Goal: Task Accomplishment & Management: Use online tool/utility

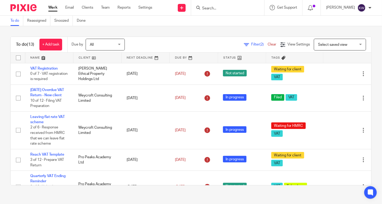
click at [216, 9] on input "Search" at bounding box center [225, 8] width 47 height 5
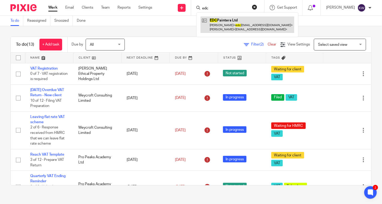
type input "edc"
click at [229, 27] on link at bounding box center [248, 24] width 94 height 16
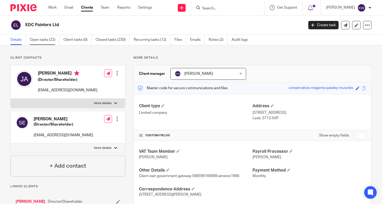
click at [51, 40] on link "Open tasks (22)" at bounding box center [45, 40] width 30 height 10
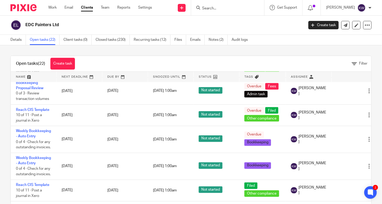
scroll to position [392, 0]
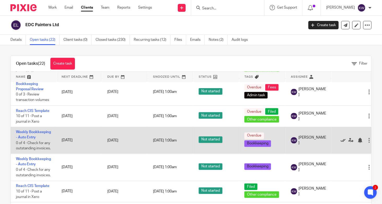
click at [342, 143] on icon at bounding box center [343, 140] width 5 height 5
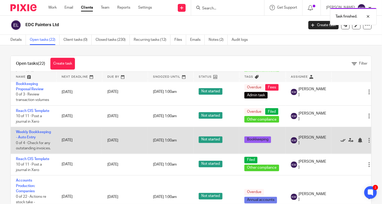
click at [342, 143] on icon at bounding box center [343, 140] width 5 height 5
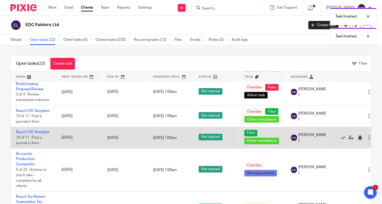
scroll to position [416, 0]
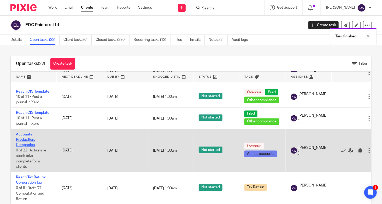
click at [22, 135] on link "Accounts Production: Companies" at bounding box center [25, 140] width 19 height 14
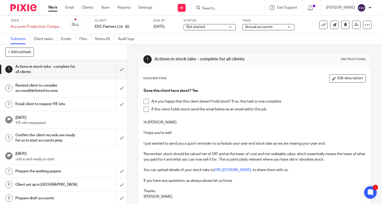
click at [145, 101] on span at bounding box center [146, 101] width 5 height 5
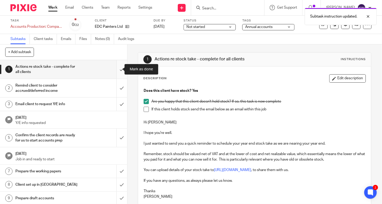
click at [117, 69] on input "submit" at bounding box center [63, 69] width 127 height 19
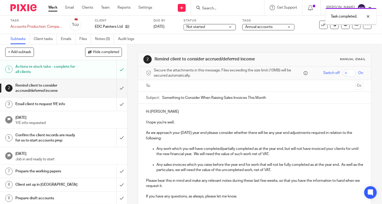
scroll to position [52, 0]
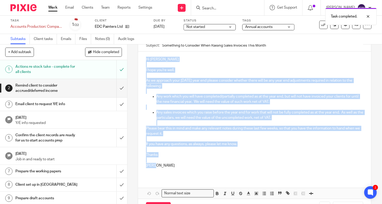
drag, startPoint x: 168, startPoint y: 166, endPoint x: 141, endPoint y: 58, distance: 111.8
click at [141, 58] on div "Hi Jackie I hope you're well. As we approach your 31 Mar 2023 year end please c…" at bounding box center [254, 114] width 233 height 126
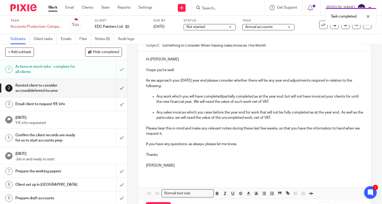
scroll to position [37, 0]
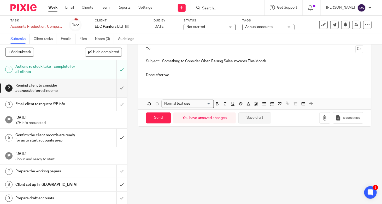
click at [256, 119] on button "Save draft" at bounding box center [254, 117] width 33 height 11
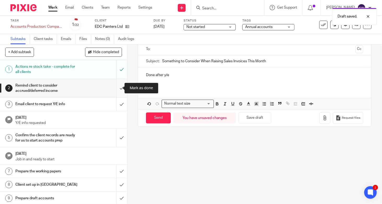
click at [119, 86] on input "submit" at bounding box center [63, 88] width 127 height 19
